Goal: Transaction & Acquisition: Purchase product/service

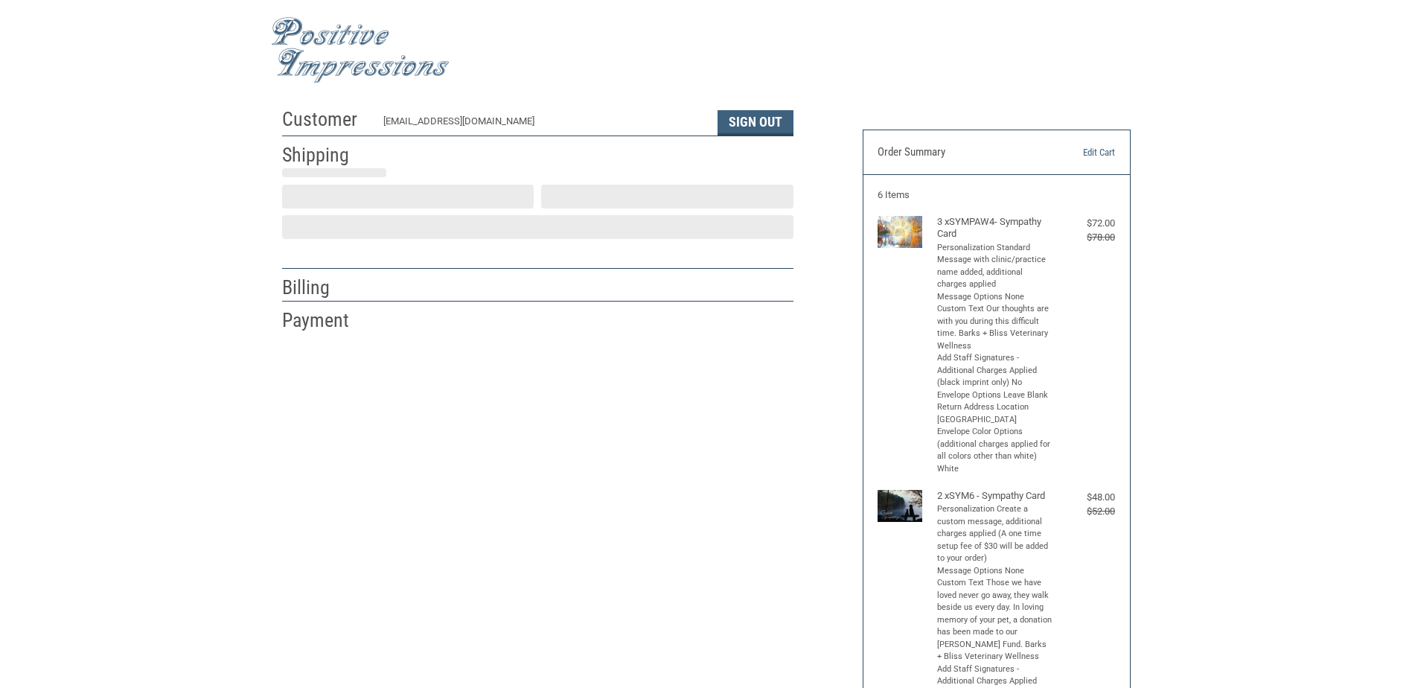
select select "US"
select select "[GEOGRAPHIC_DATA]"
type input "[DEMOGRAPHIC_DATA]"
select select "[GEOGRAPHIC_DATA]"
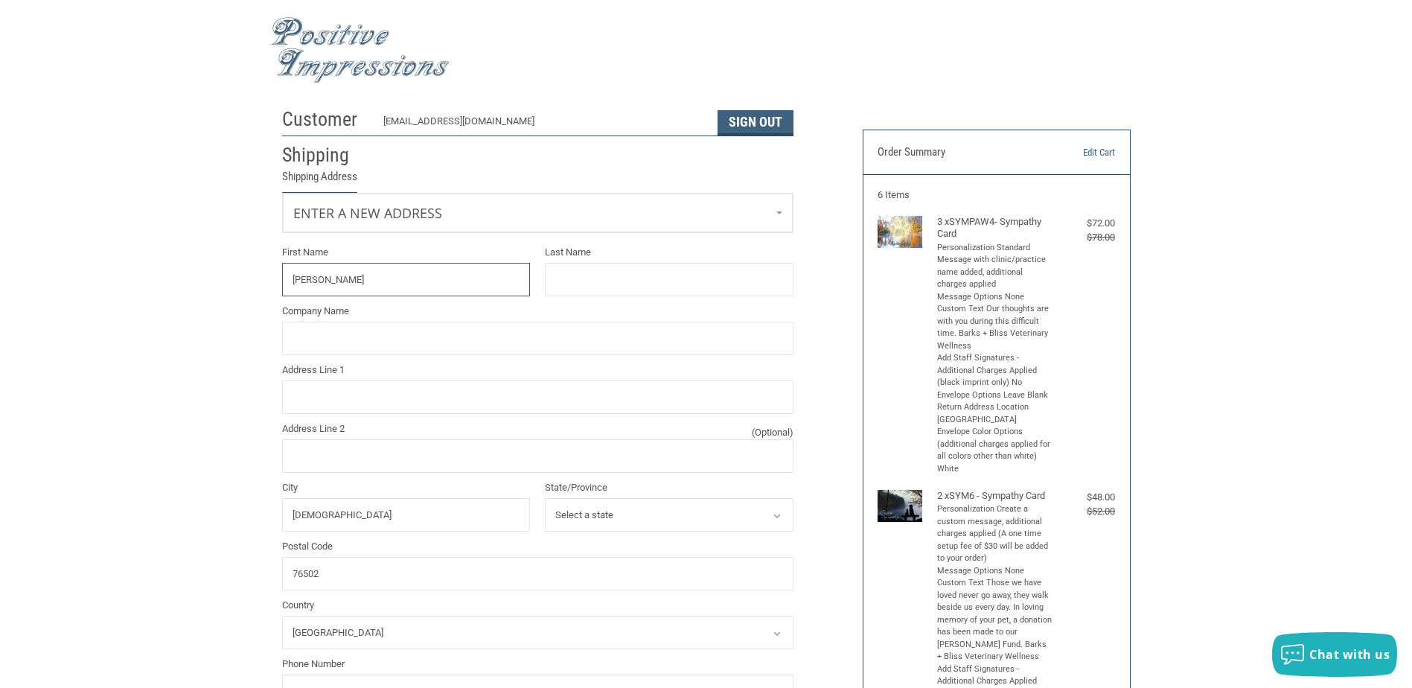
type input "[PERSON_NAME]"
type input "SELL"
type input "BARKS + BLISS VETERINARY WELLNESS"
type input "[STREET_ADDRESS][PERSON_NAME]"
type input "[DEMOGRAPHIC_DATA]"
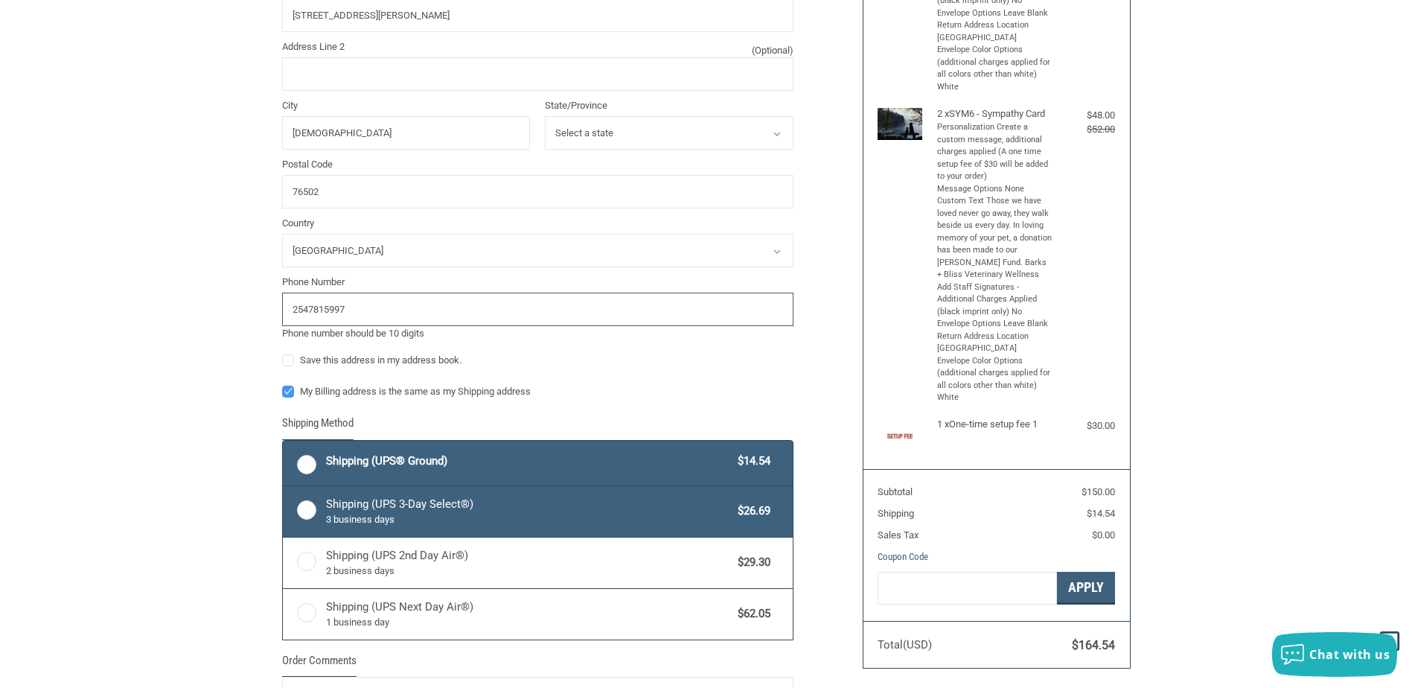
scroll to position [407, 0]
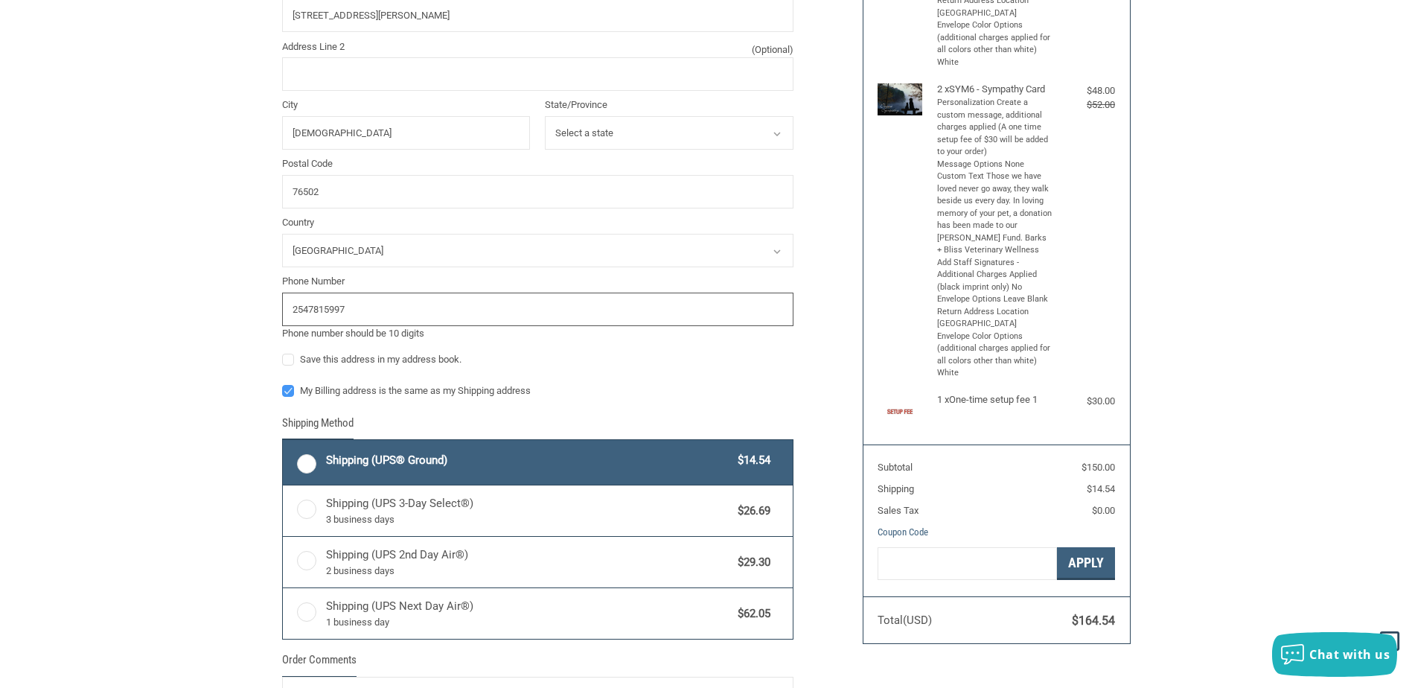
type input "2547815997"
click at [302, 464] on label "Shipping (UPS® Ground) $14.54" at bounding box center [538, 462] width 510 height 45
click at [284, 442] on input "Shipping (UPS® Ground) $14.54" at bounding box center [283, 442] width 1 height 1
radio input "true"
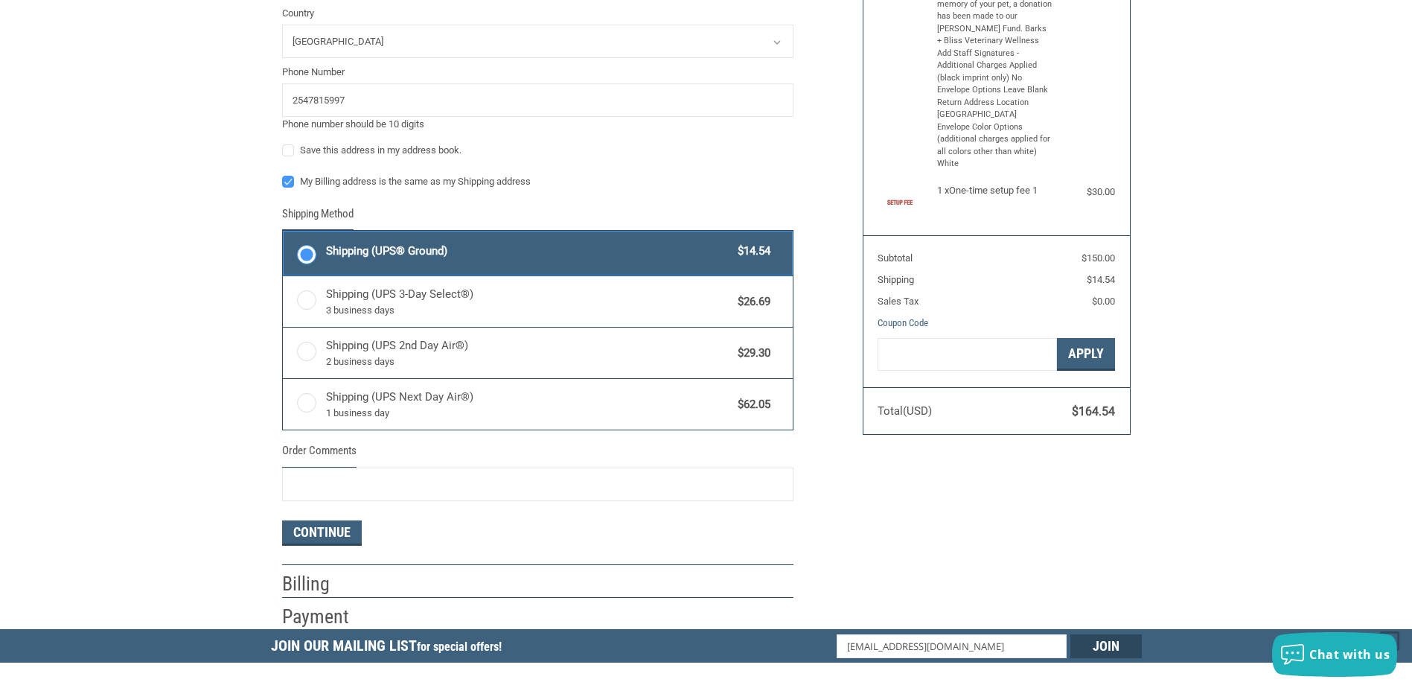
scroll to position [704, 0]
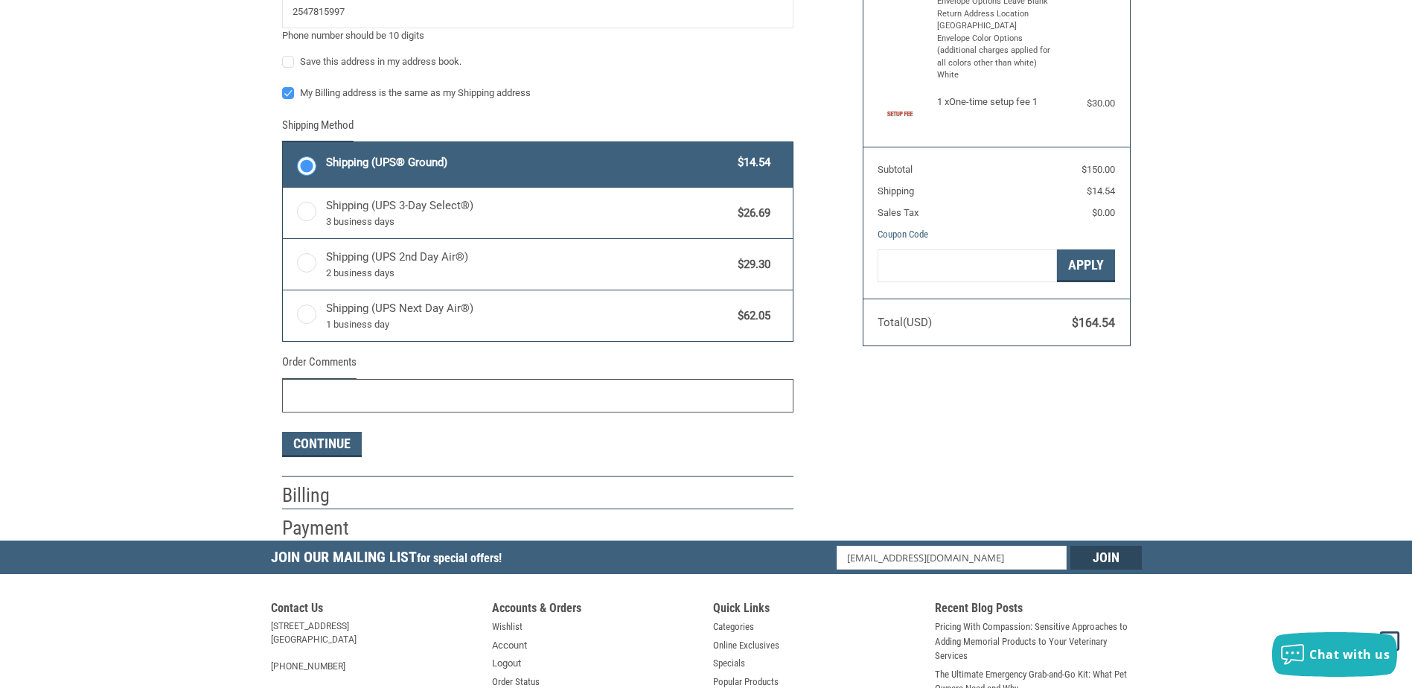
click at [328, 395] on input "Order Comments" at bounding box center [538, 396] width 512 height 34
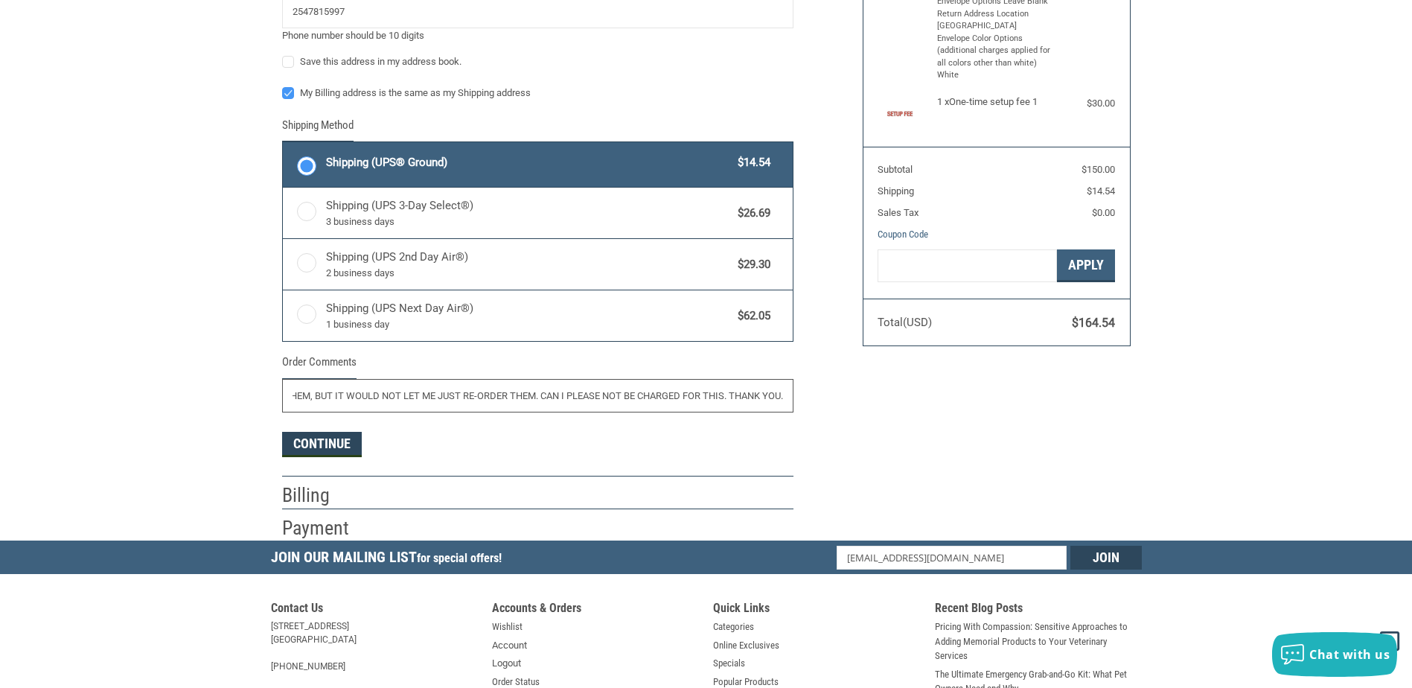
type input "I HAVE ALREADY PAID A "ONE TIME SET-UP" FEE FOR MY SYMPATHY CARDS. I DID NOT CH…"
click at [305, 438] on button "Continue" at bounding box center [322, 444] width 80 height 25
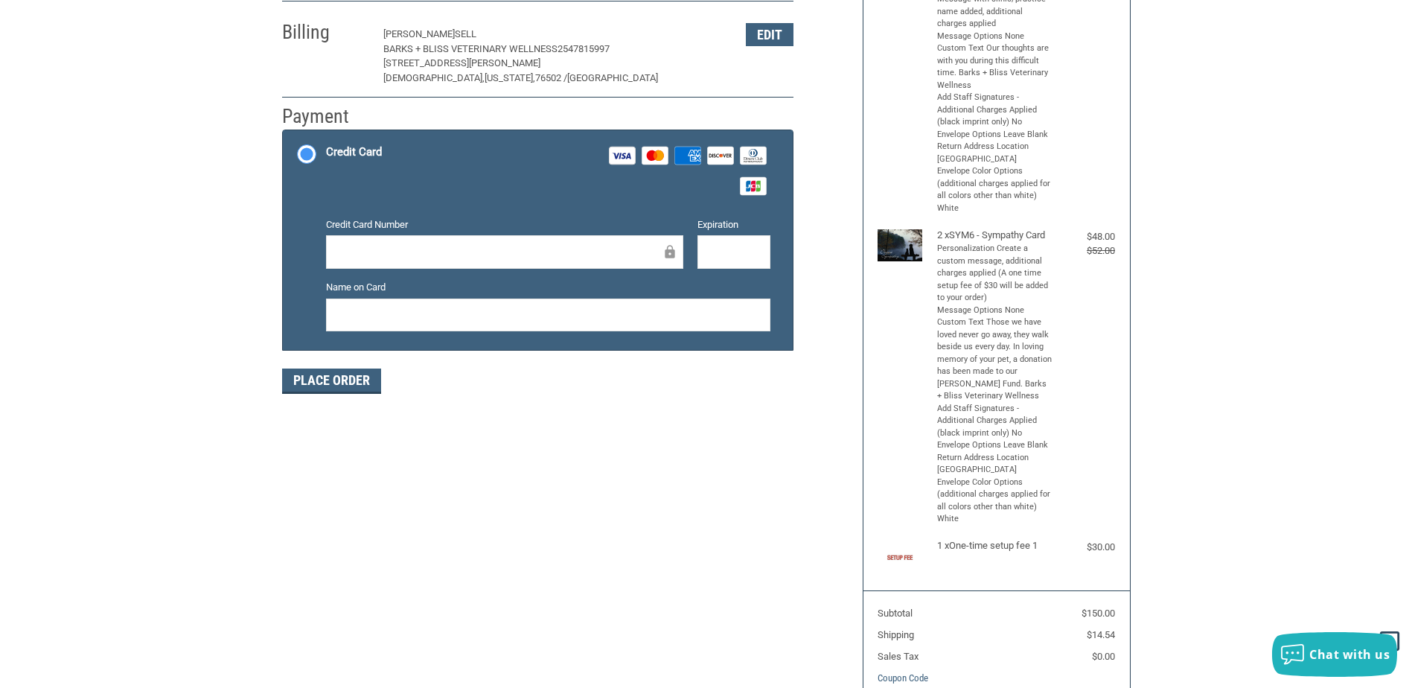
scroll to position [73, 0]
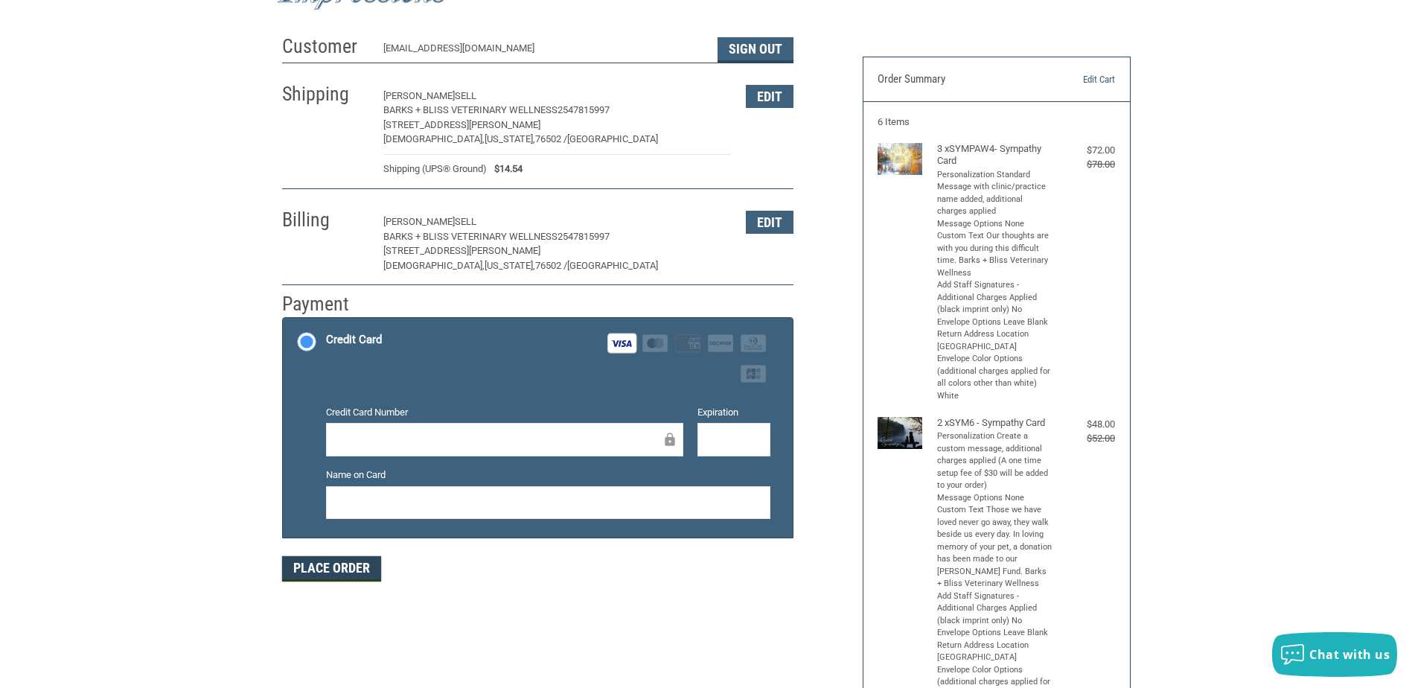
click at [319, 561] on button "Place Order" at bounding box center [331, 568] width 99 height 25
